Goal: Find specific page/section: Find specific page/section

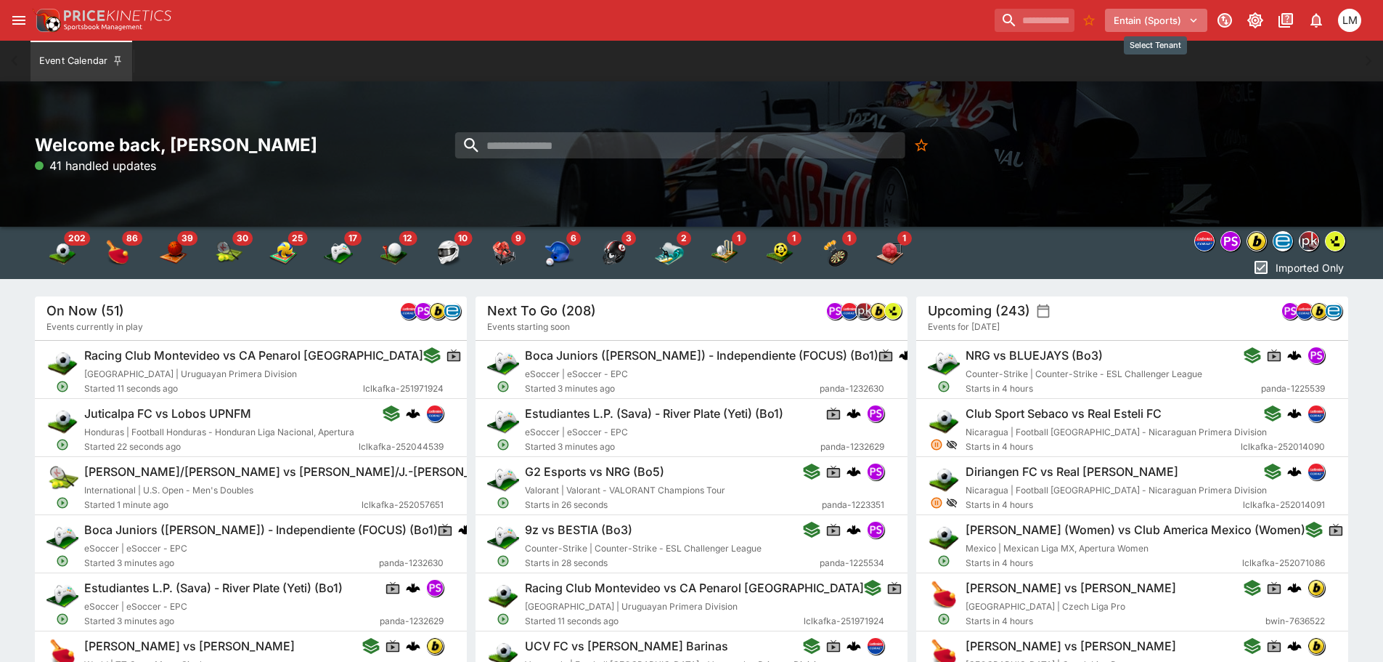
click at [1191, 23] on icon "Select Tenant" at bounding box center [1193, 20] width 13 height 13
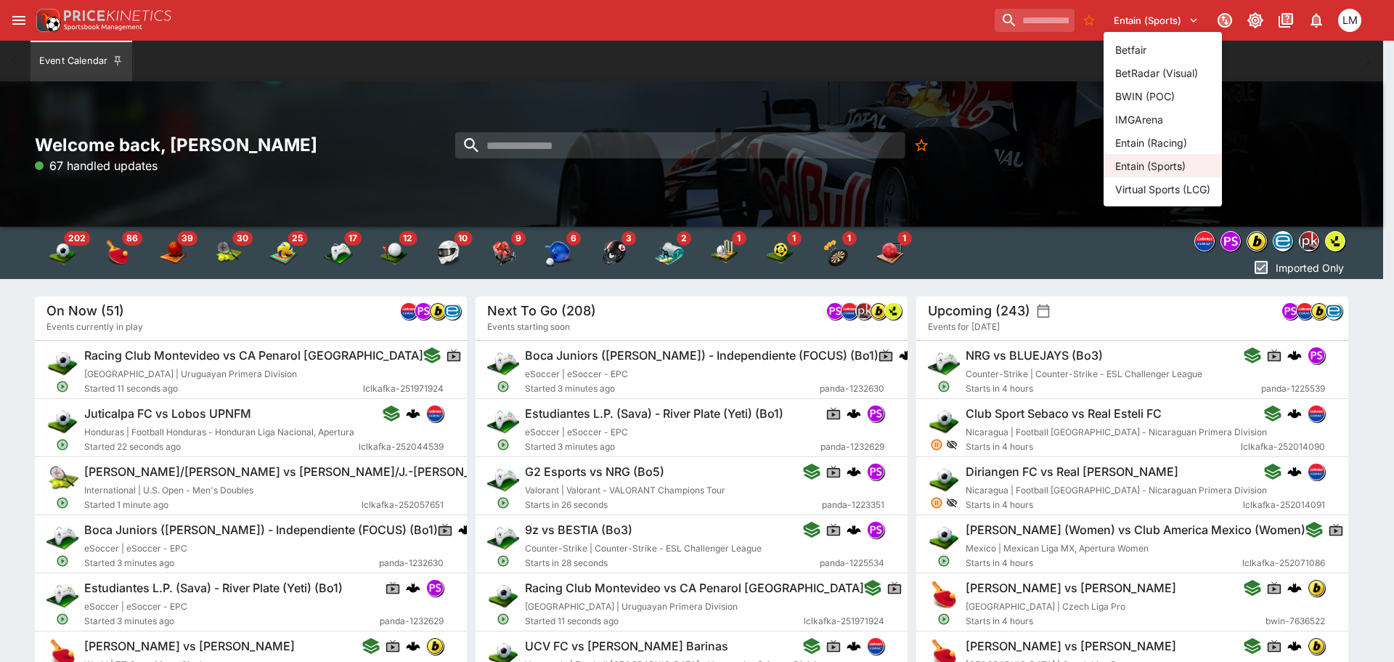
click at [1173, 137] on li "Entain (Racing)" at bounding box center [1163, 142] width 118 height 23
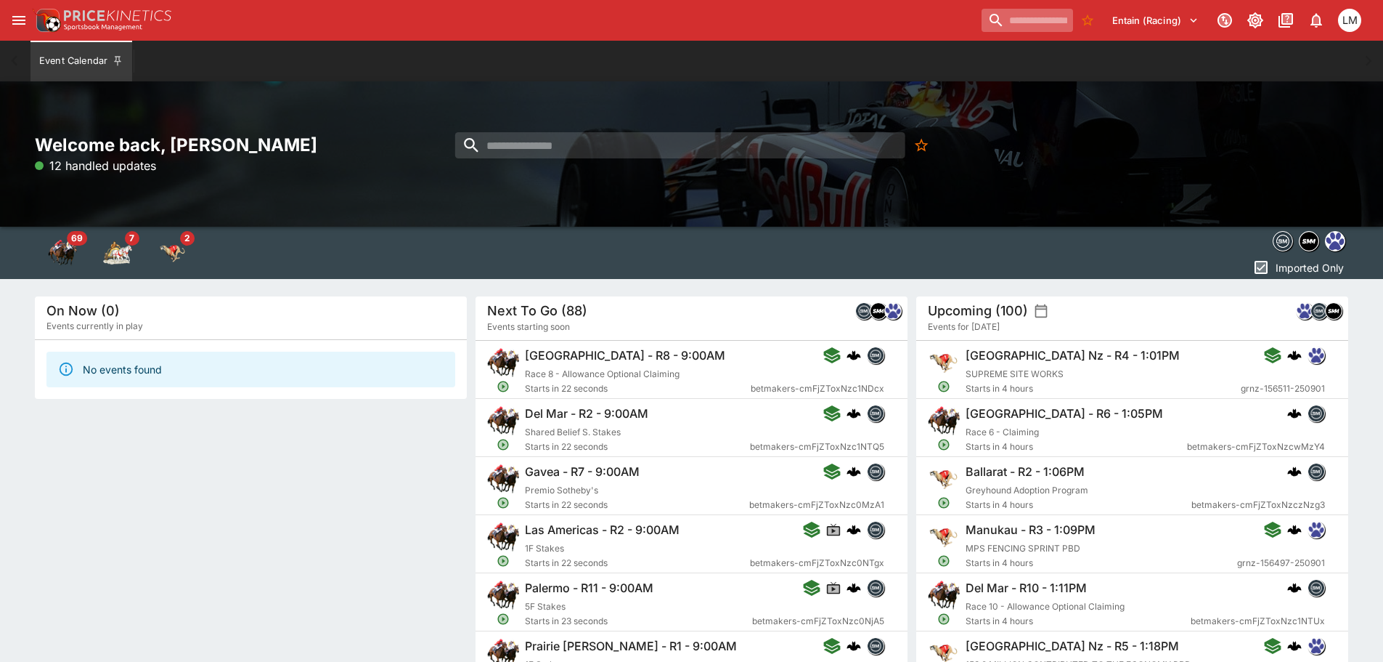
click at [982, 23] on input "search" at bounding box center [1028, 20] width 92 height 23
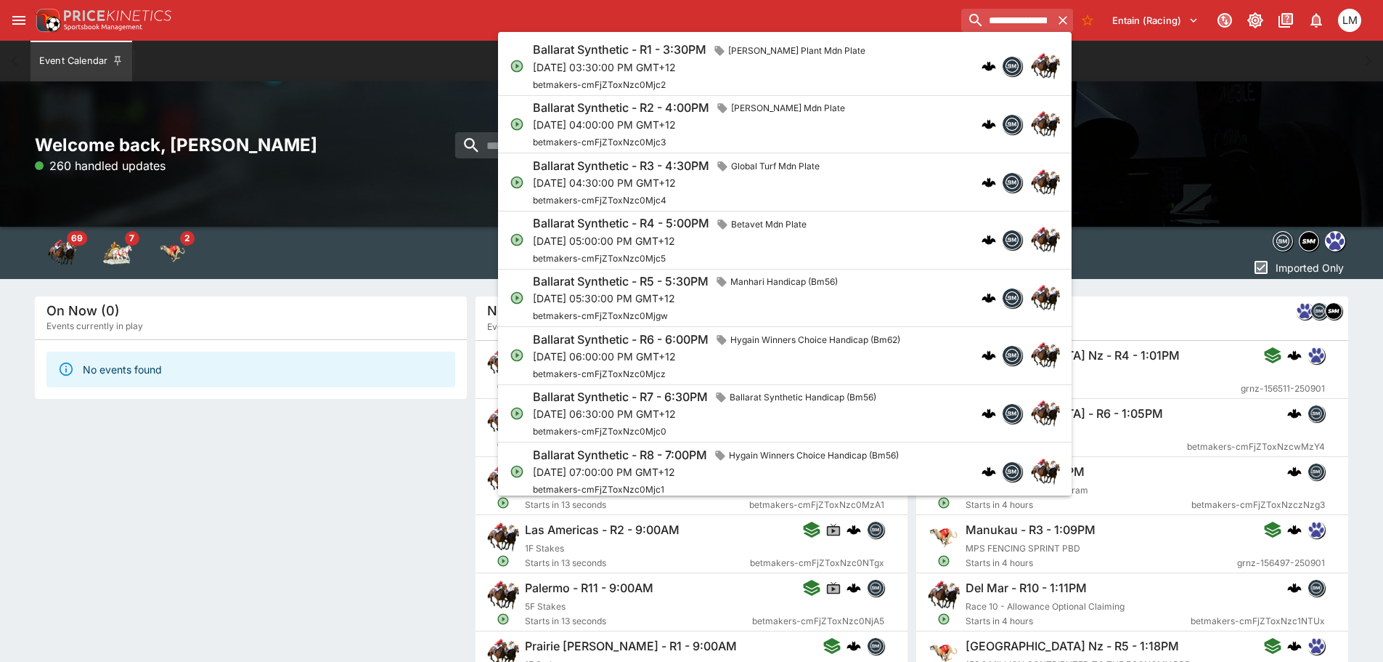
type input "**********"
click at [576, 58] on div "Ballarat Synthetic - R1 - 3:30PM [PERSON_NAME] Plant Mdn Plate" at bounding box center [702, 50] width 338 height 19
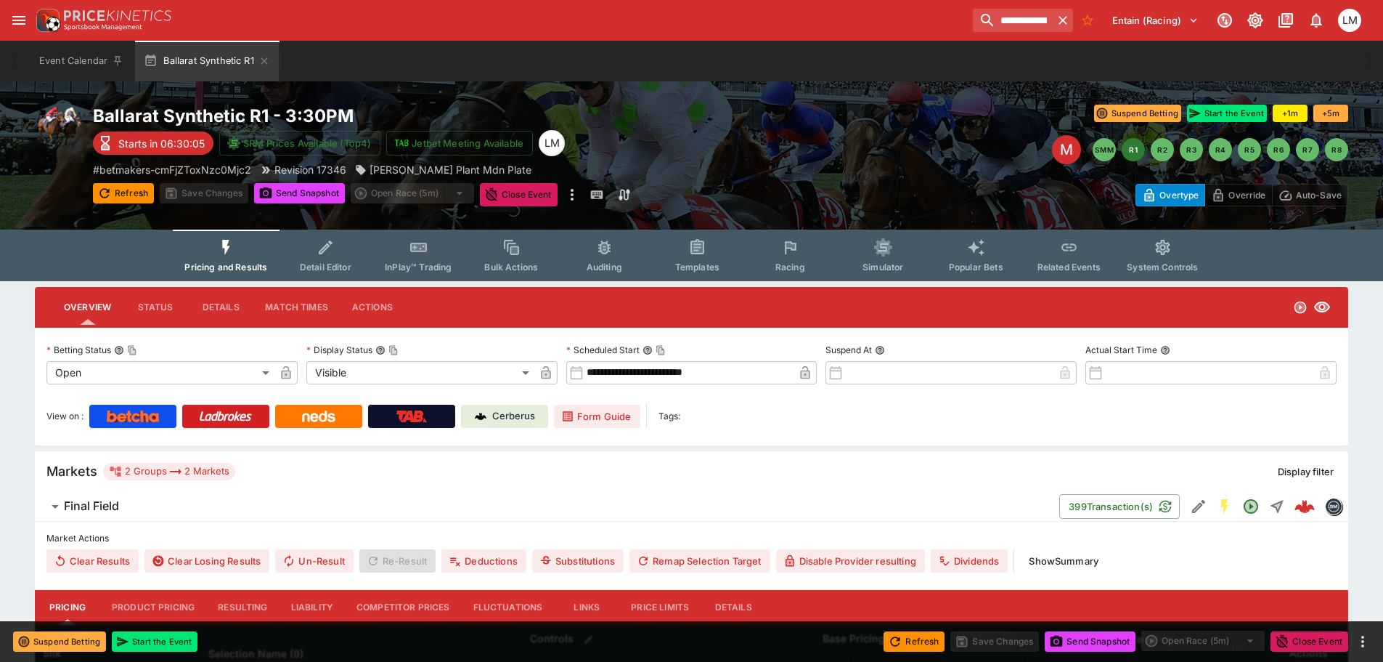
click at [501, 411] on p "Cerberus" at bounding box center [513, 416] width 43 height 15
